Goal: Task Accomplishment & Management: Manage account settings

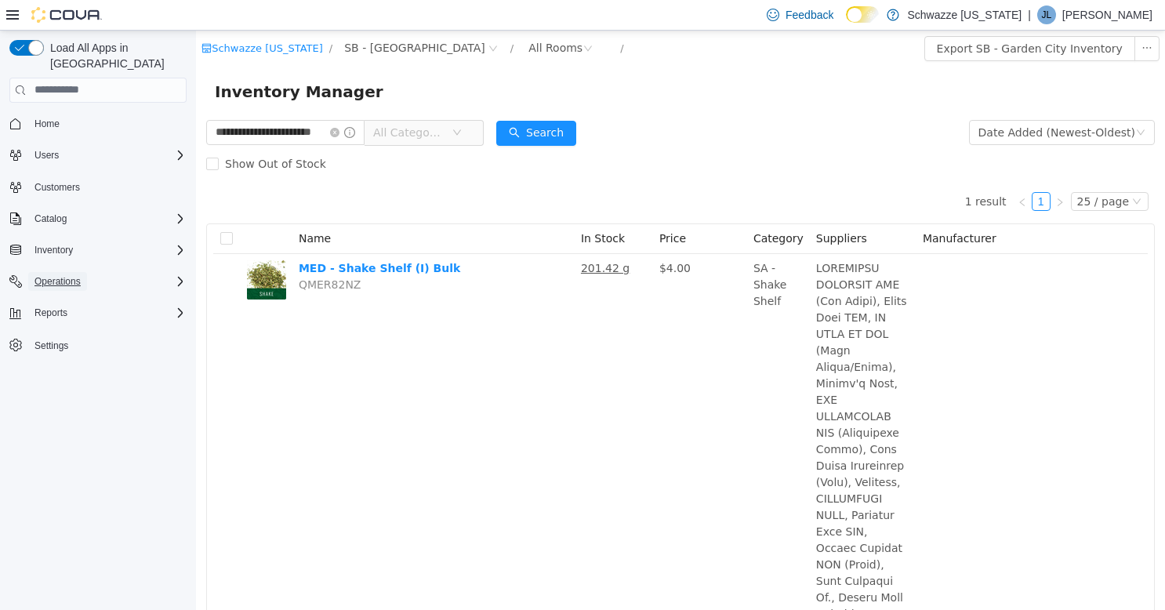
click at [56, 275] on span "Operations" at bounding box center [57, 281] width 46 height 13
click at [69, 297] on span "Cash Management" at bounding box center [67, 303] width 79 height 13
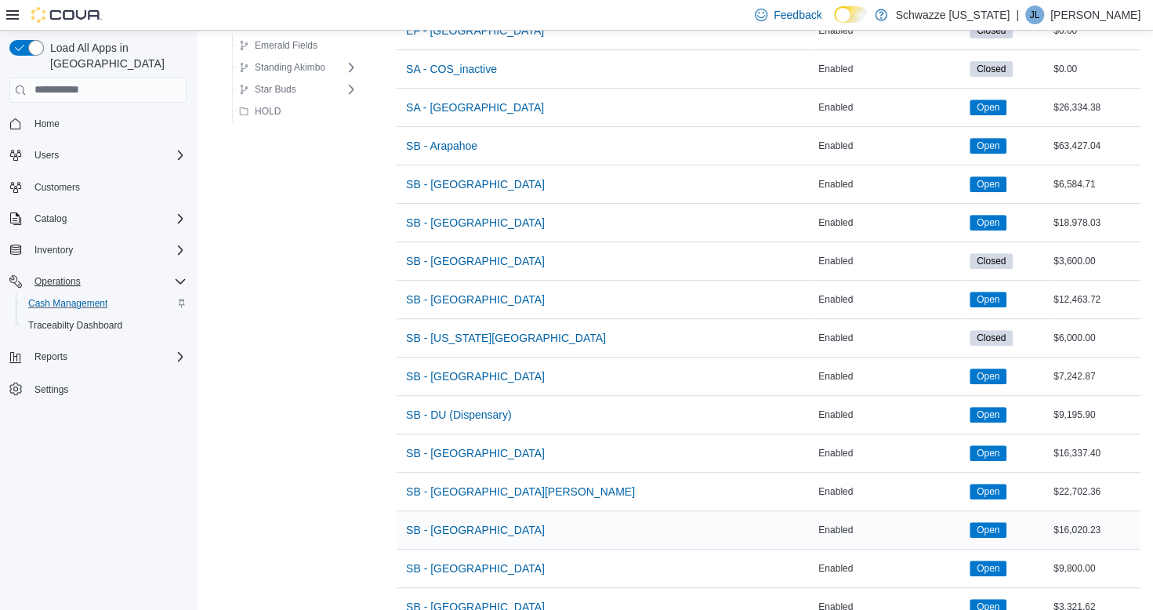
scroll to position [470, 0]
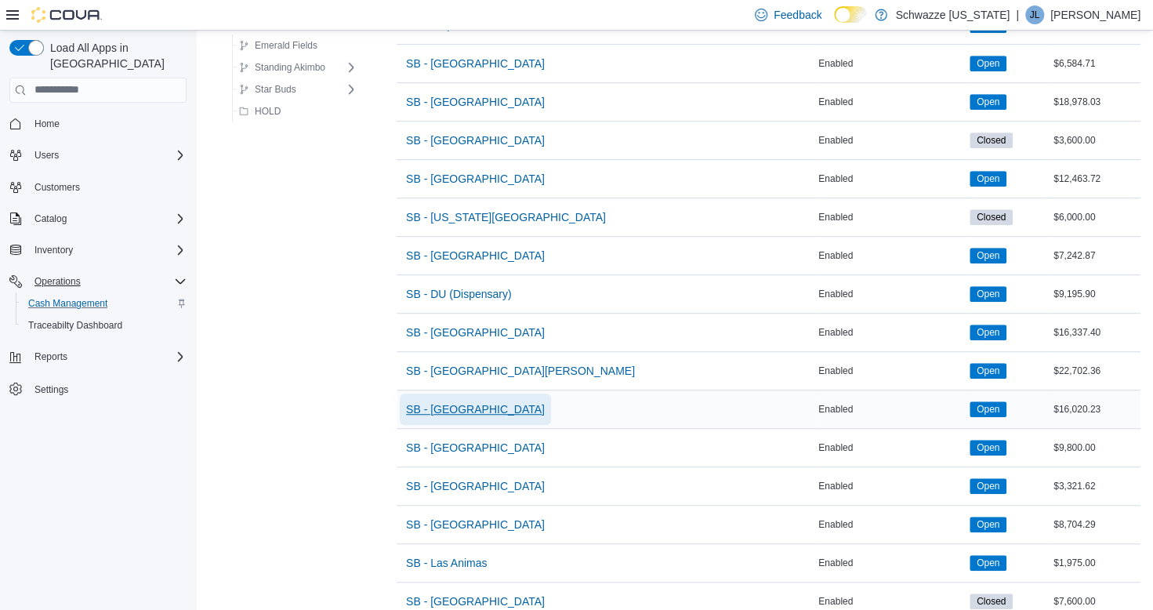
click at [476, 408] on span "SB - [GEOGRAPHIC_DATA]" at bounding box center [475, 409] width 139 height 16
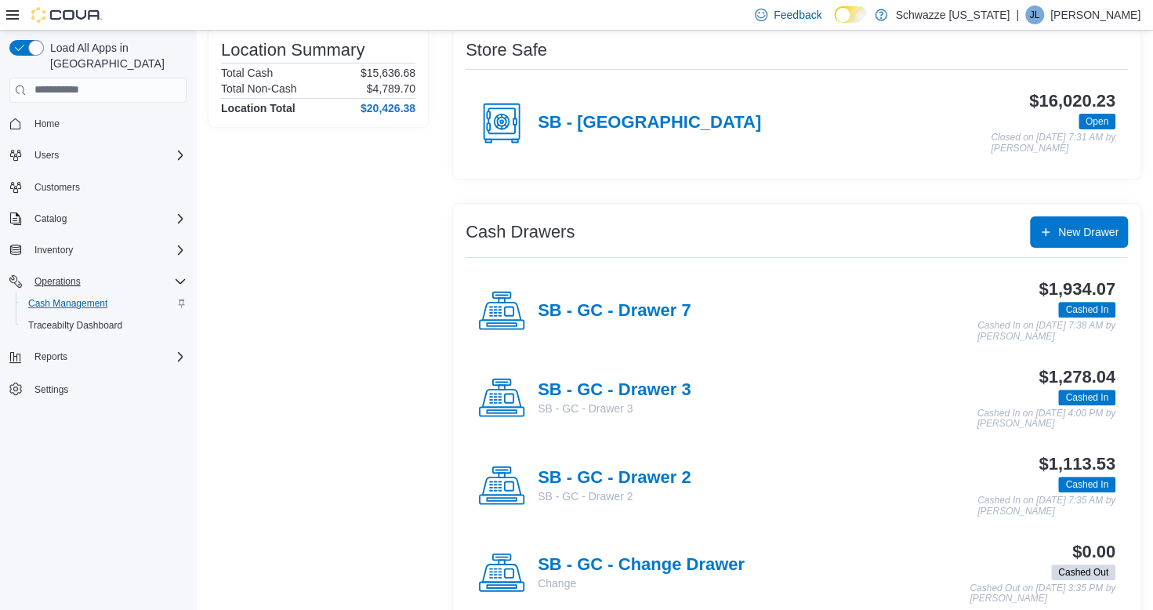
scroll to position [157, 0]
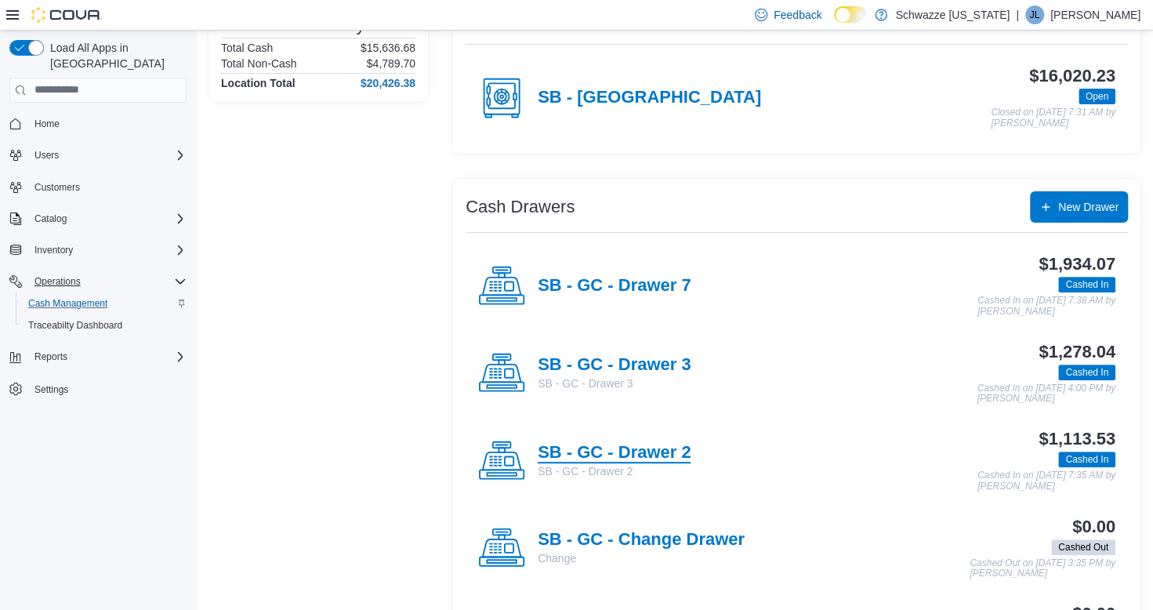
click at [651, 449] on h4 "SB - GC - Drawer 2" at bounding box center [614, 453] width 153 height 20
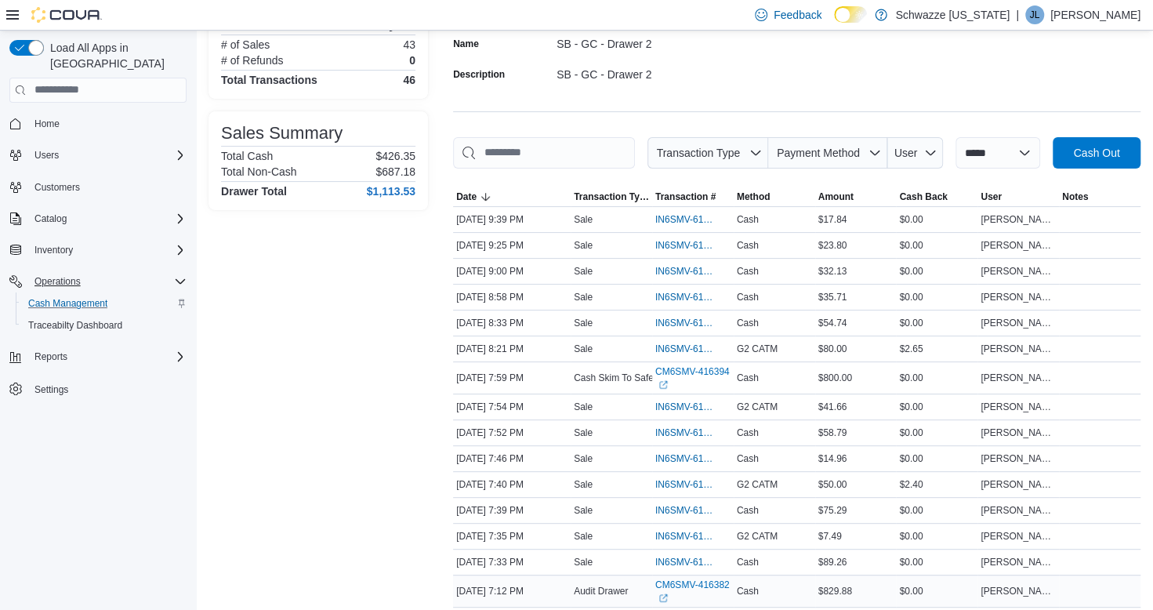
scroll to position [226, 0]
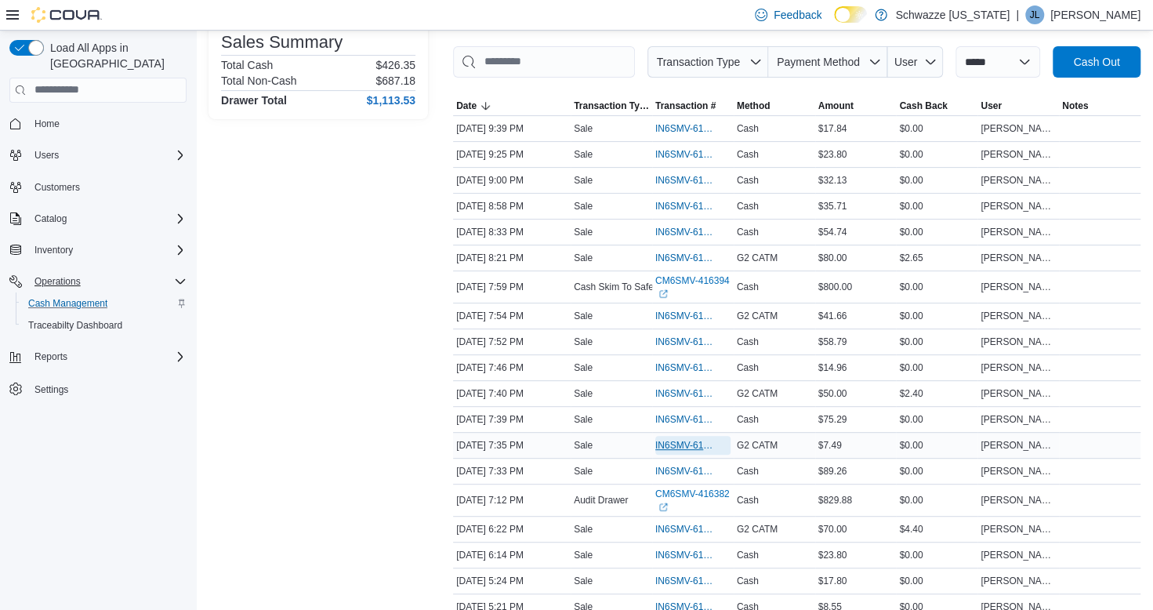
click at [679, 441] on span "IN6SMV-6194015" at bounding box center [685, 445] width 60 height 13
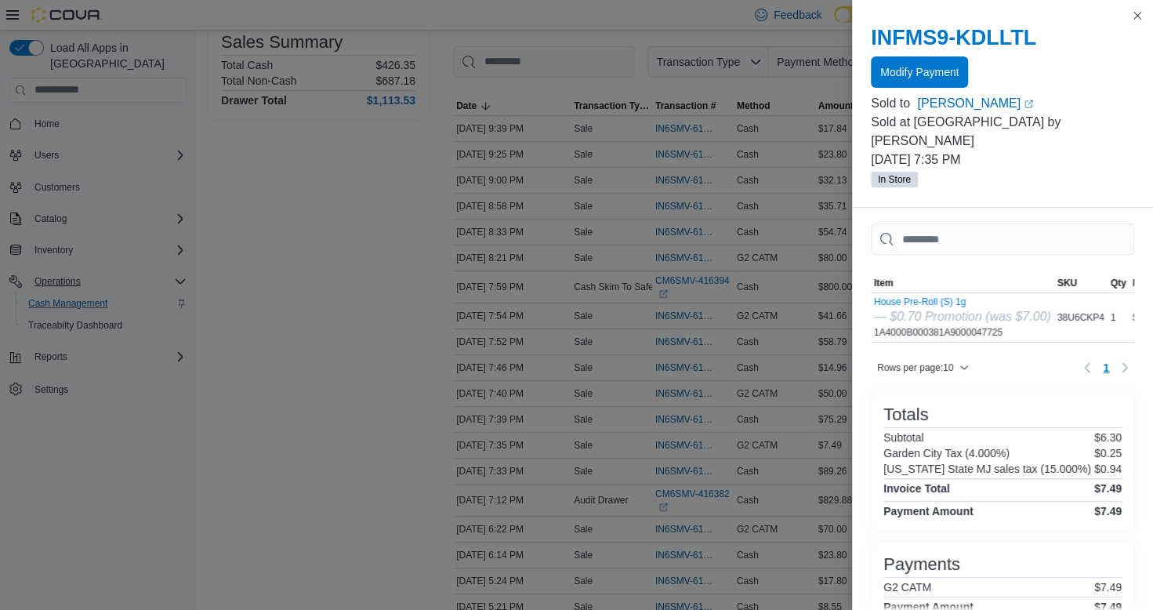
scroll to position [0, 0]
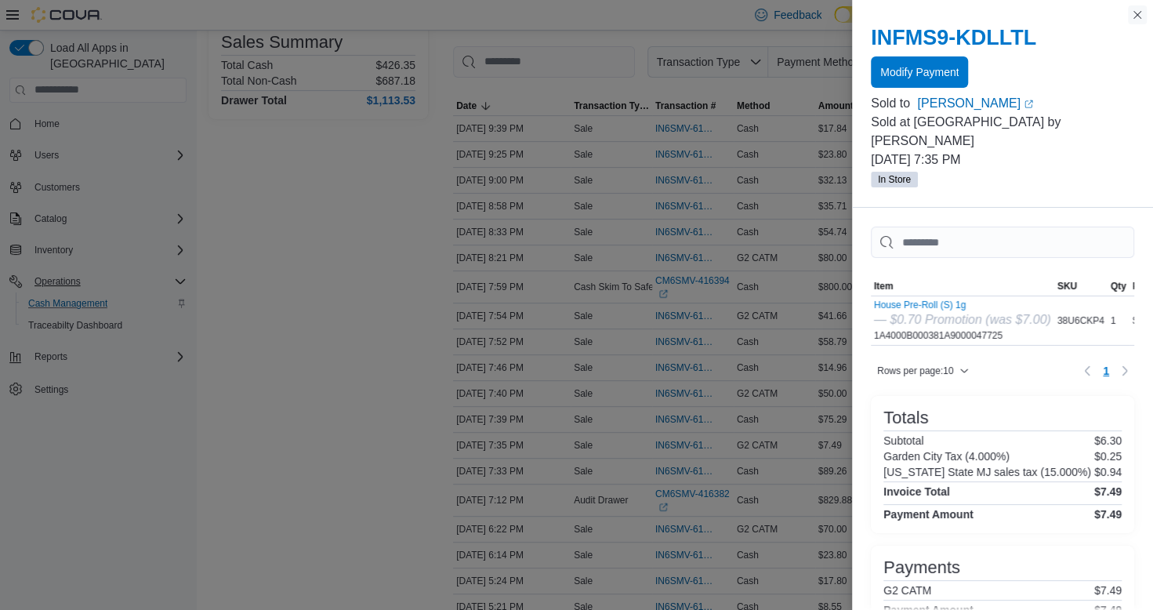
click at [1142, 17] on button "Close this dialog" at bounding box center [1137, 14] width 19 height 19
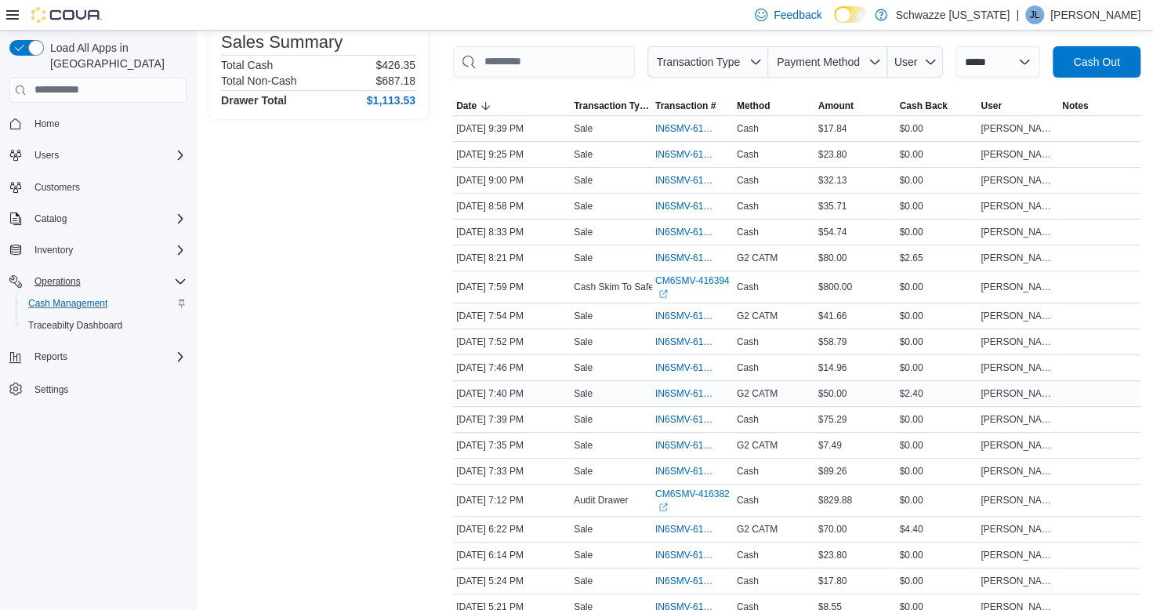
scroll to position [304, 0]
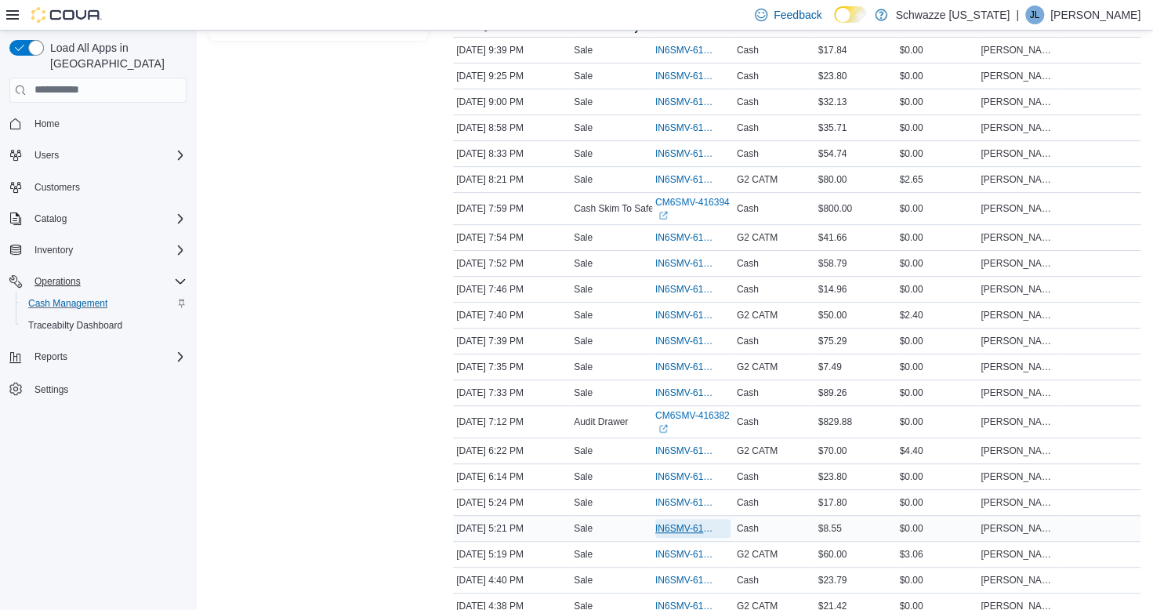
click at [699, 522] on span "IN6SMV-6193460" at bounding box center [685, 528] width 60 height 13
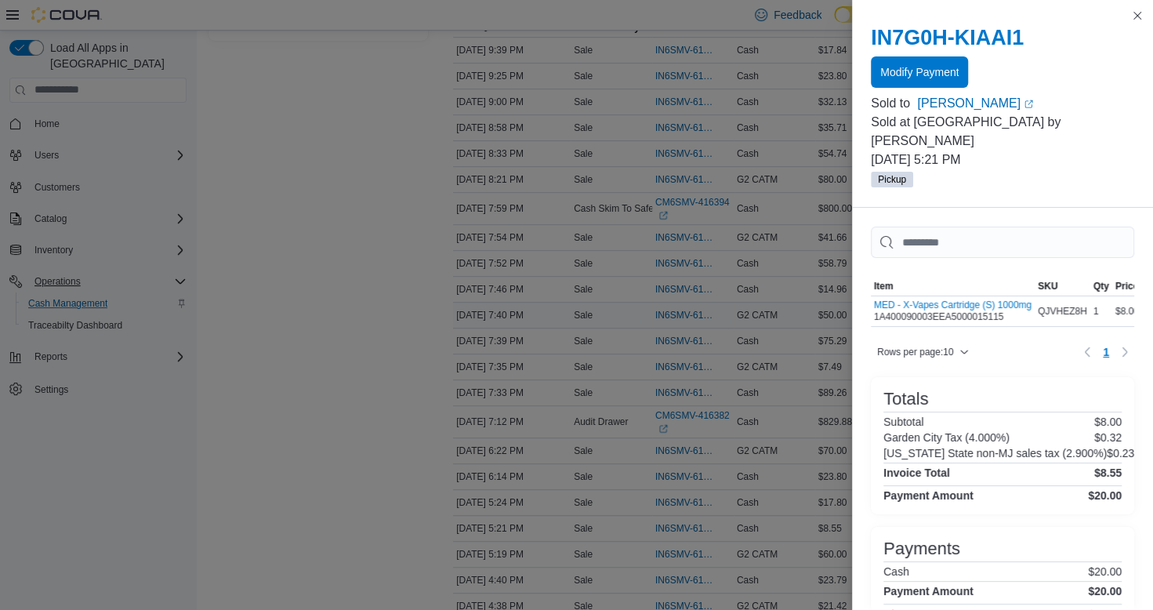
scroll to position [46, 0]
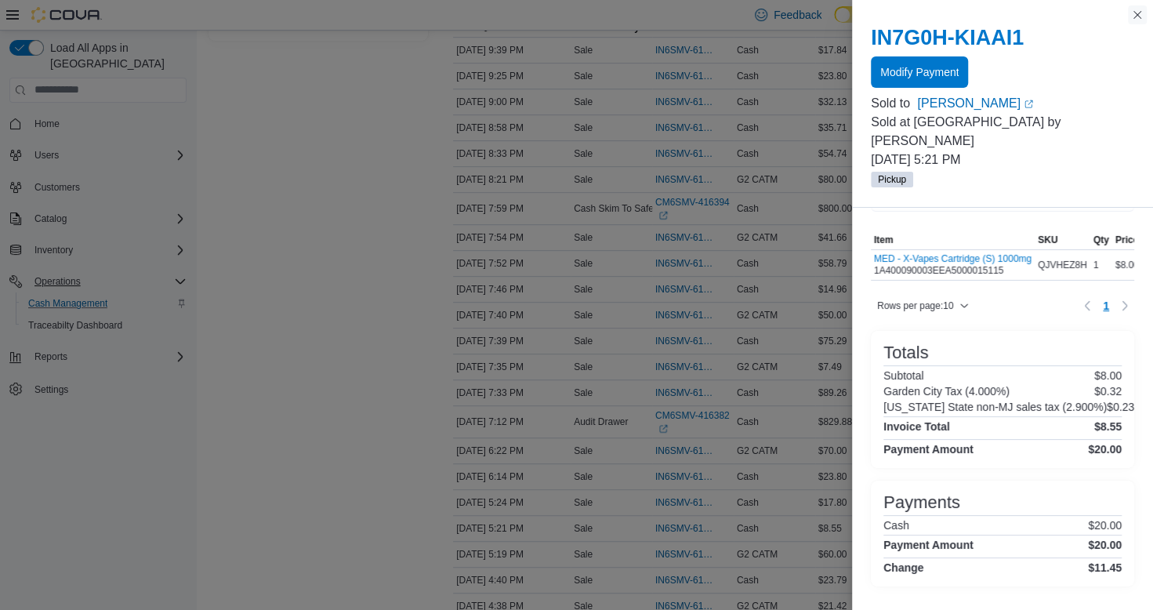
click at [1142, 13] on button "Close this dialog" at bounding box center [1137, 14] width 19 height 19
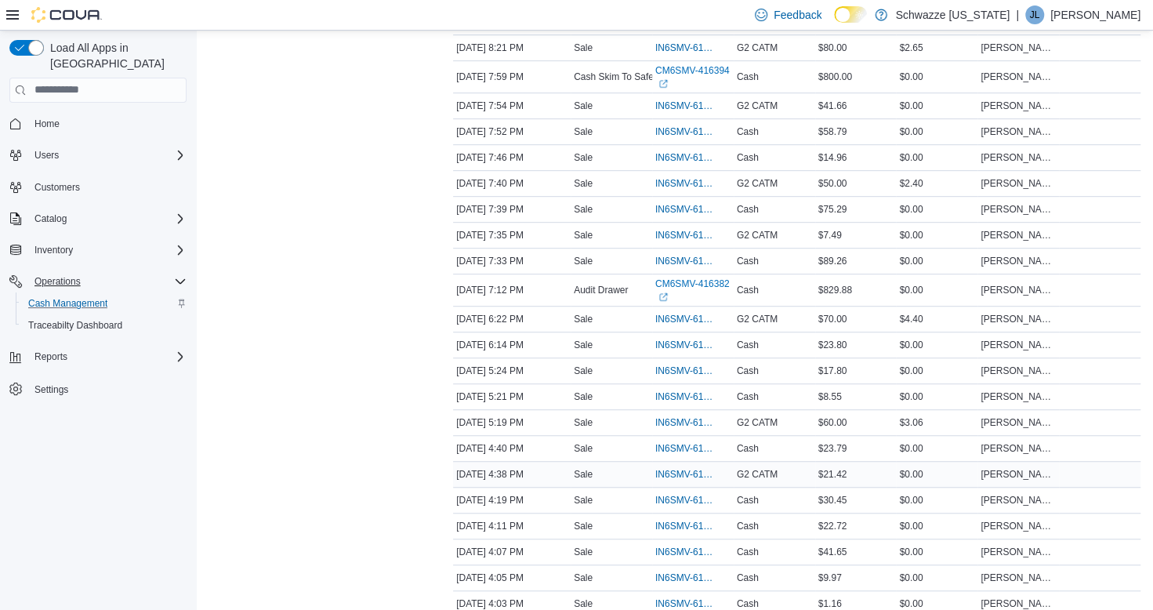
scroll to position [461, 0]
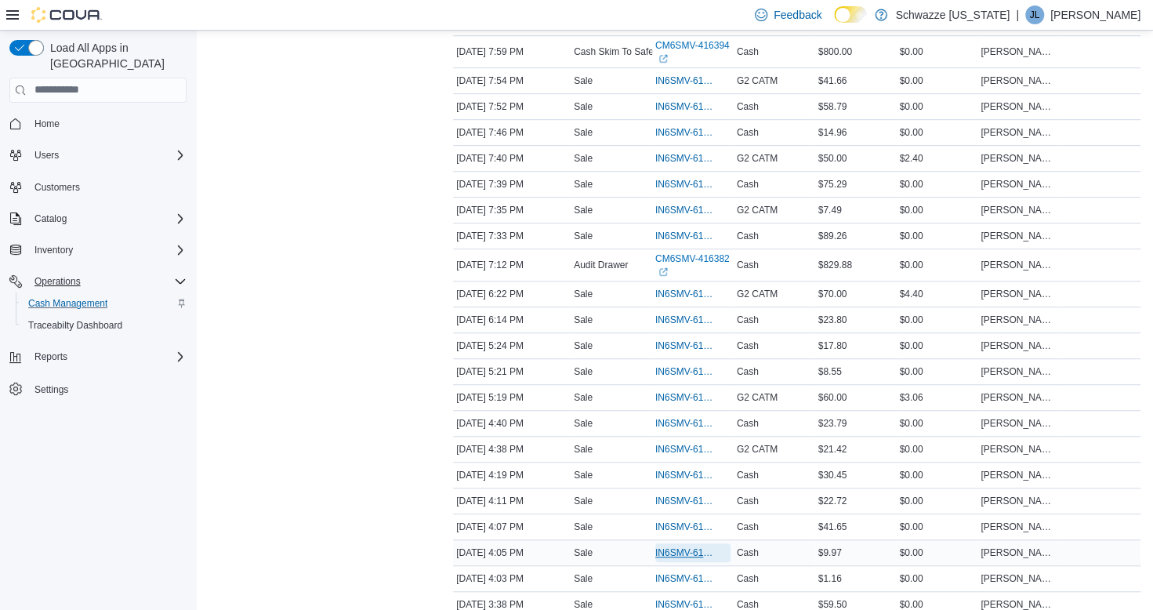
click at [699, 546] on span "IN6SMV-6193070" at bounding box center [685, 552] width 60 height 13
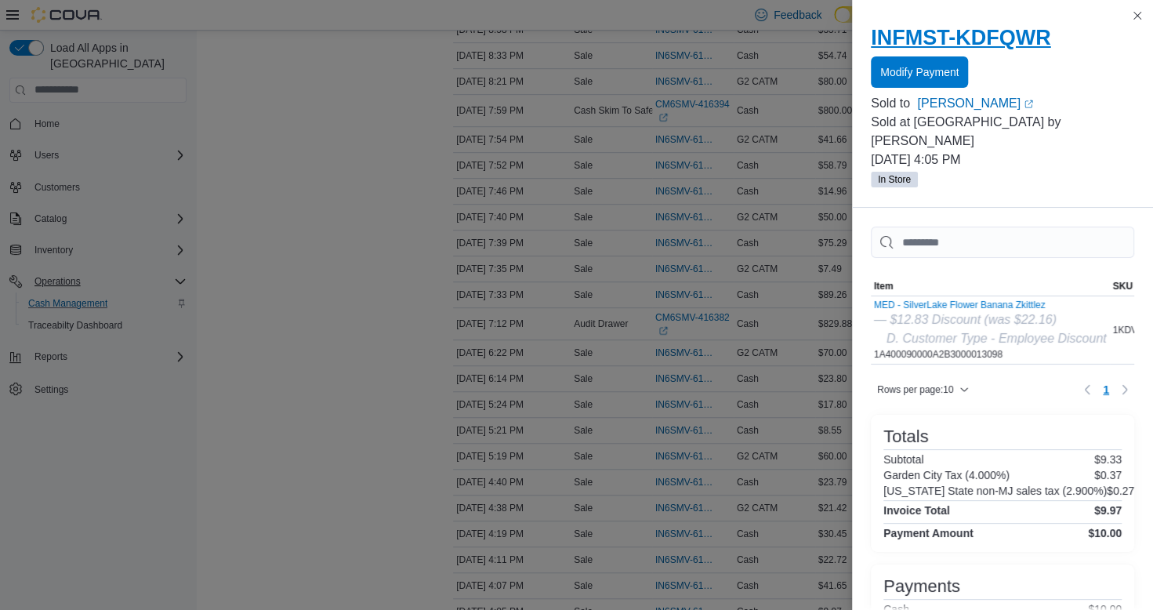
scroll to position [383, 0]
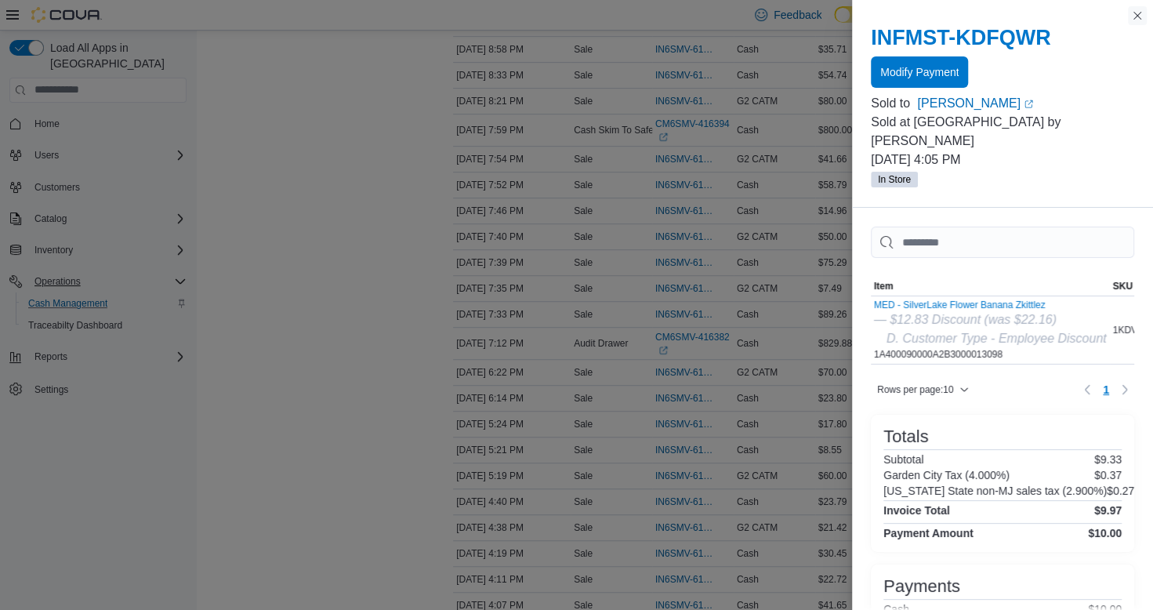
click at [1132, 9] on button "Close this dialog" at bounding box center [1137, 15] width 19 height 19
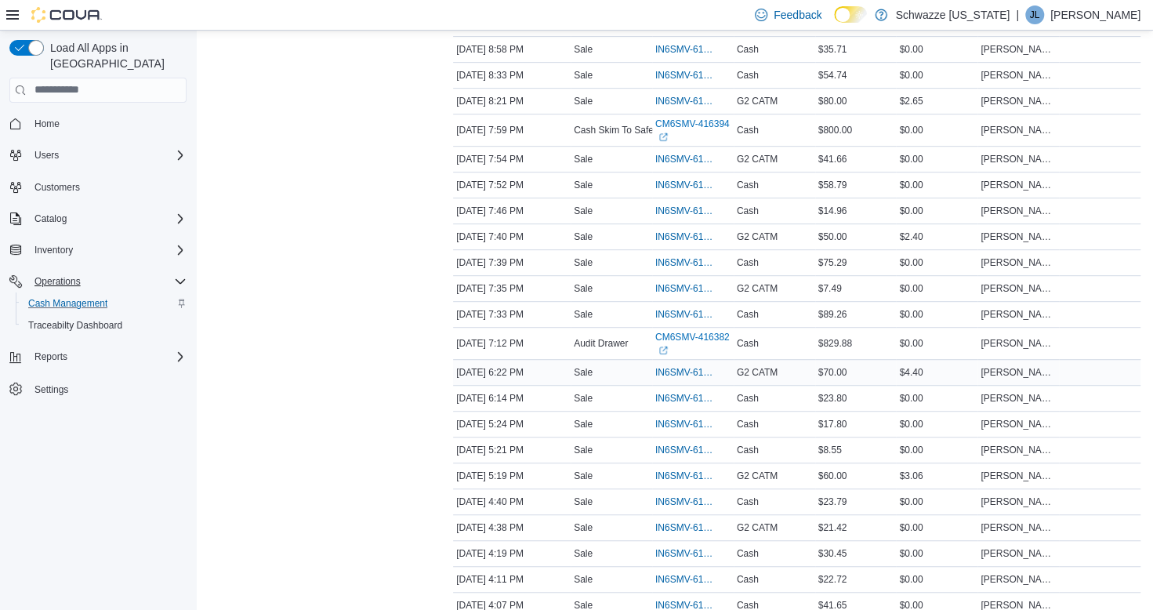
scroll to position [461, 0]
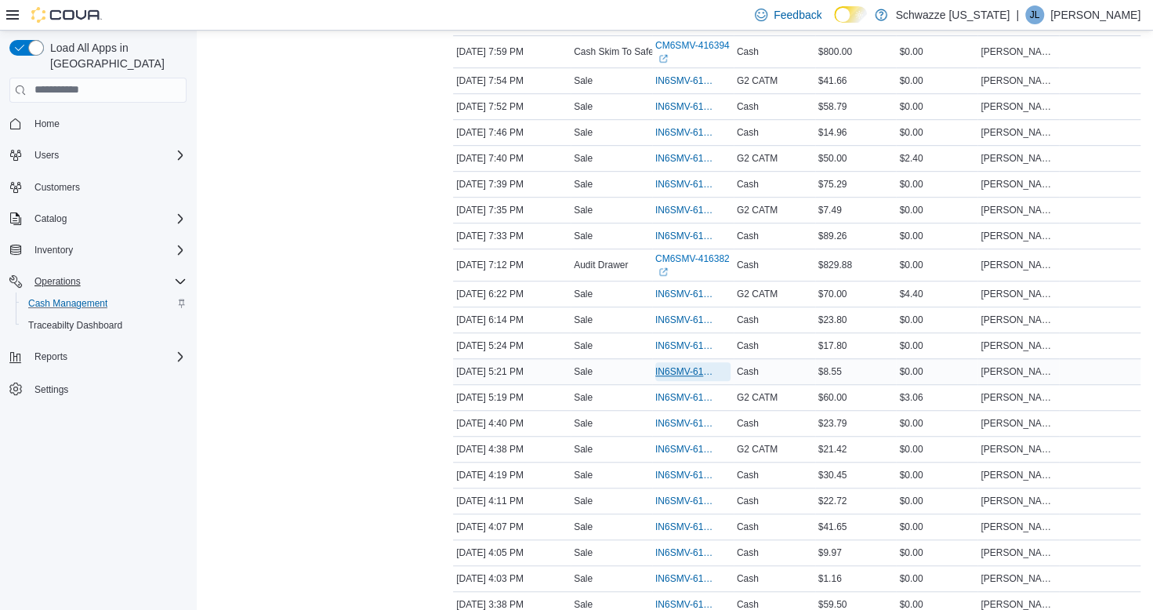
click at [695, 368] on span "IN6SMV-6193460" at bounding box center [685, 371] width 60 height 13
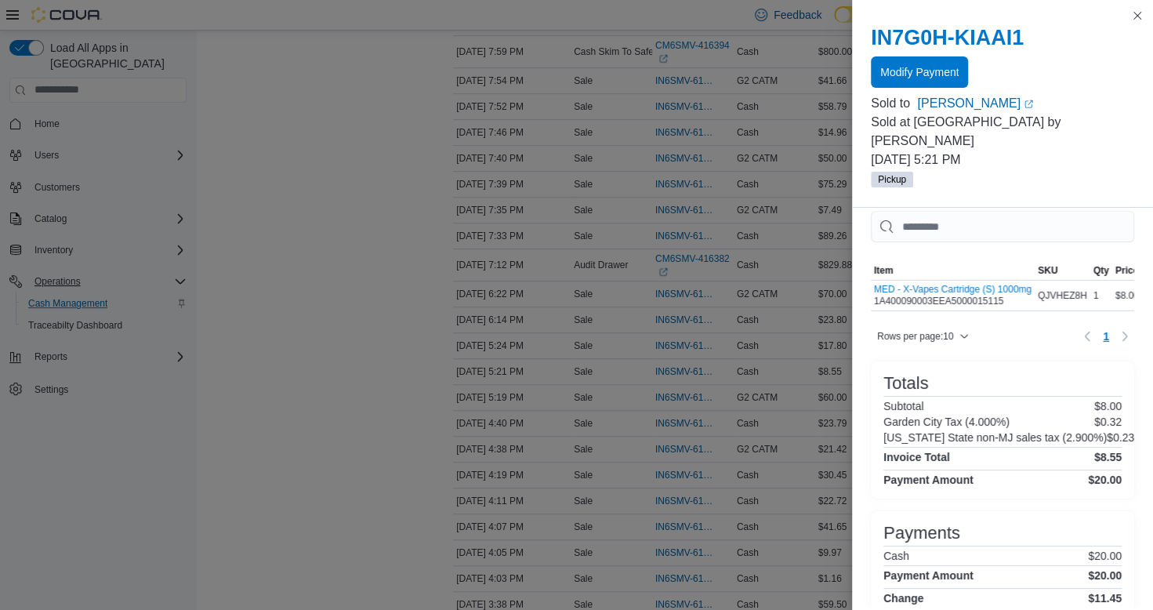
scroll to position [0, 0]
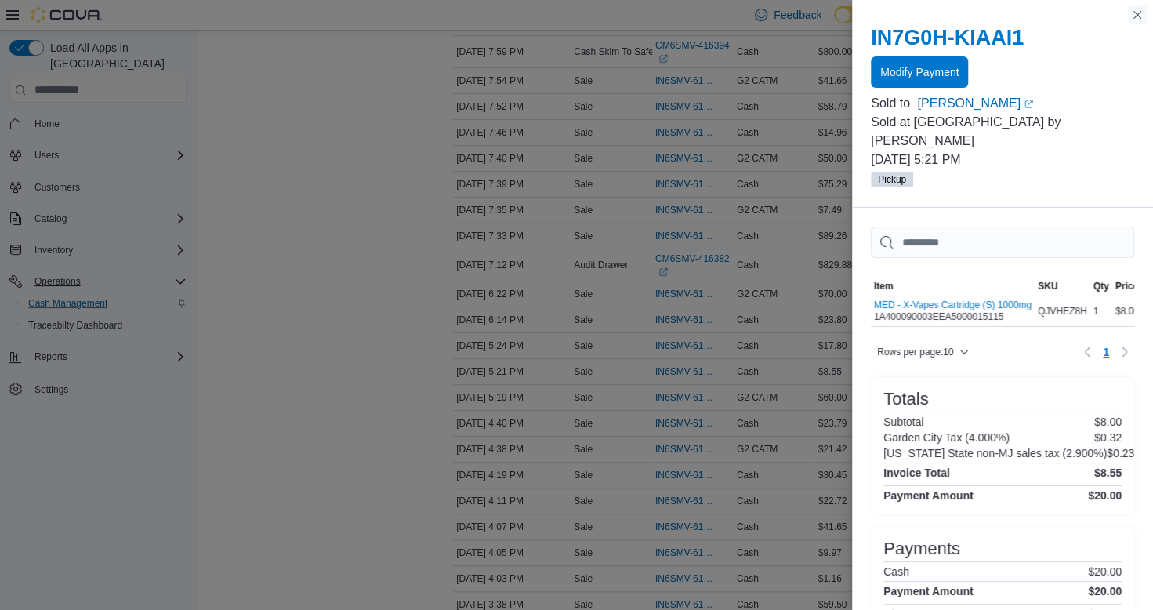
click at [1142, 19] on button "Close this dialog" at bounding box center [1137, 14] width 19 height 19
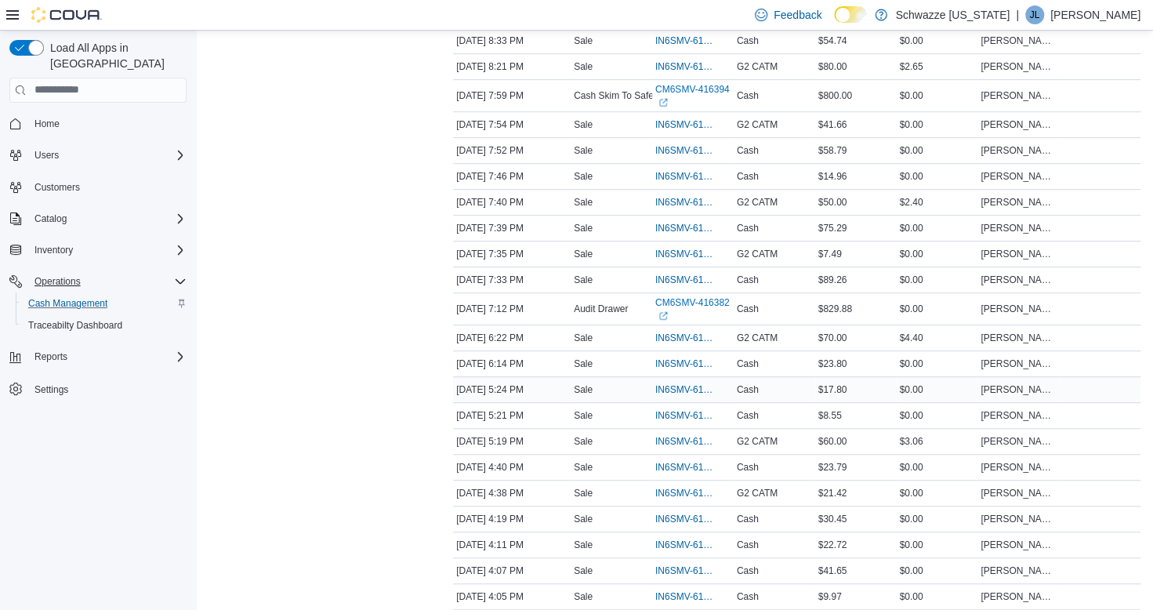
scroll to position [383, 0]
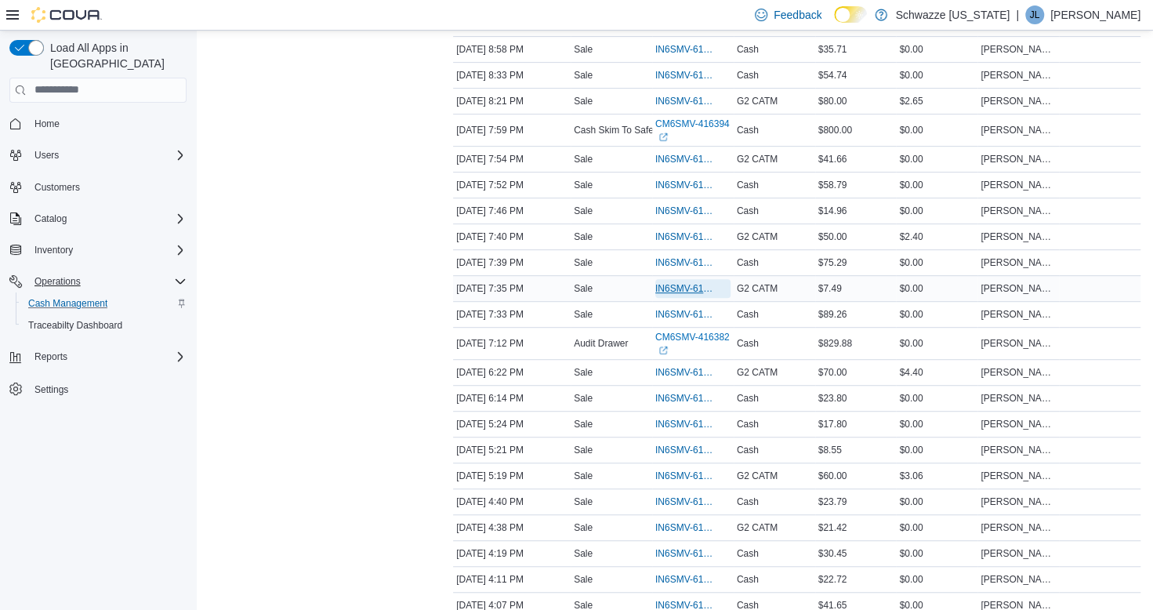
click at [694, 282] on span "IN6SMV-6194015" at bounding box center [685, 288] width 60 height 13
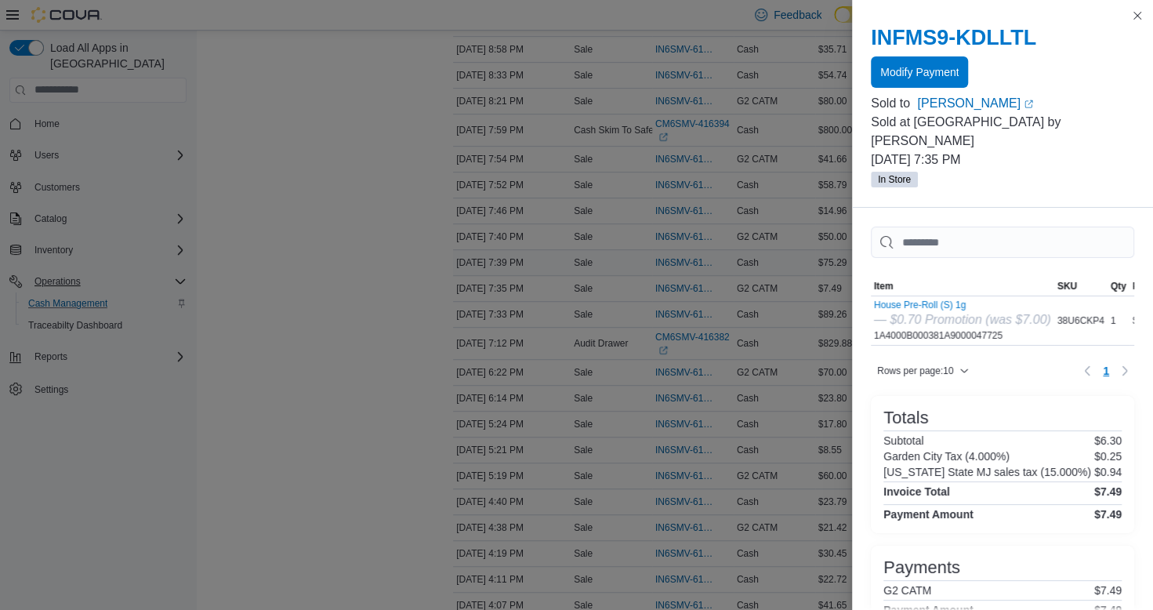
scroll to position [304, 0]
click at [1134, 19] on button "Close this dialog" at bounding box center [1137, 14] width 19 height 19
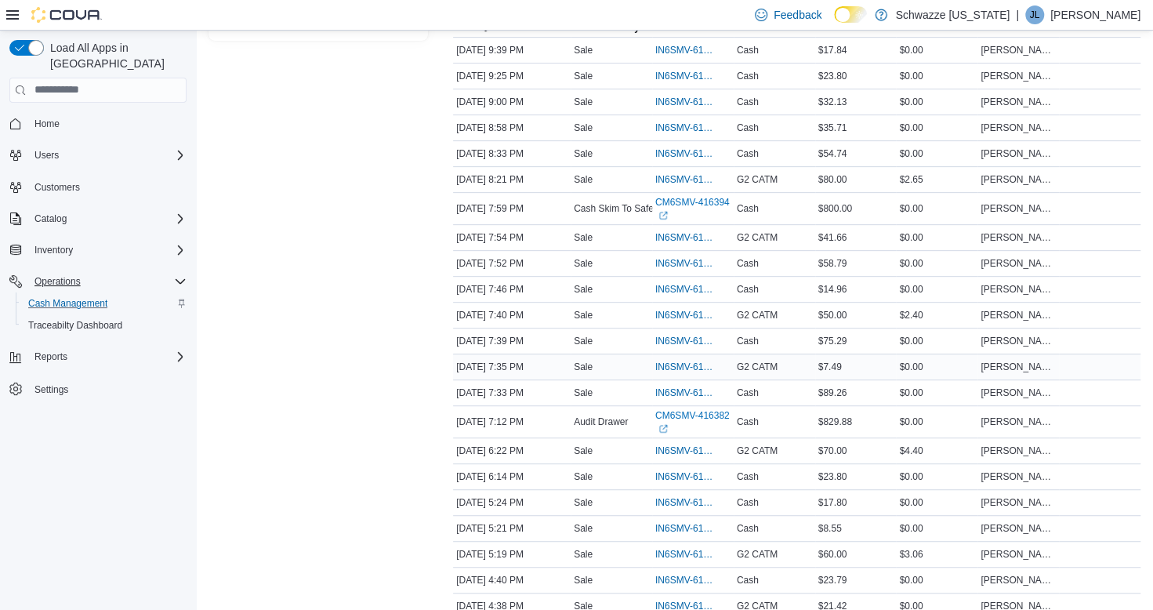
scroll to position [226, 0]
